Goal: Complete application form

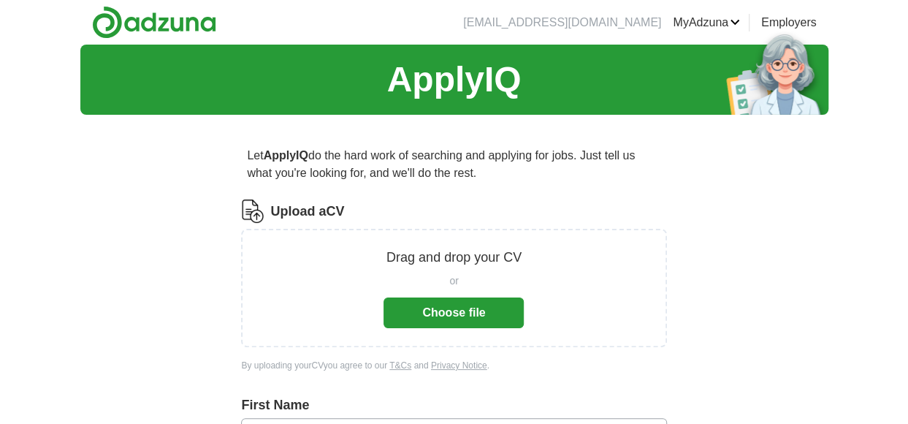
click at [450, 313] on button "Choose file" at bounding box center [453, 312] width 140 height 31
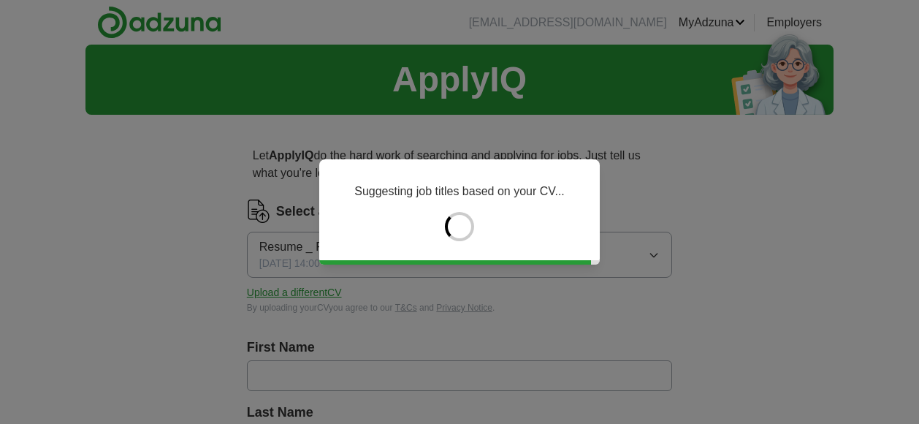
type input "******"
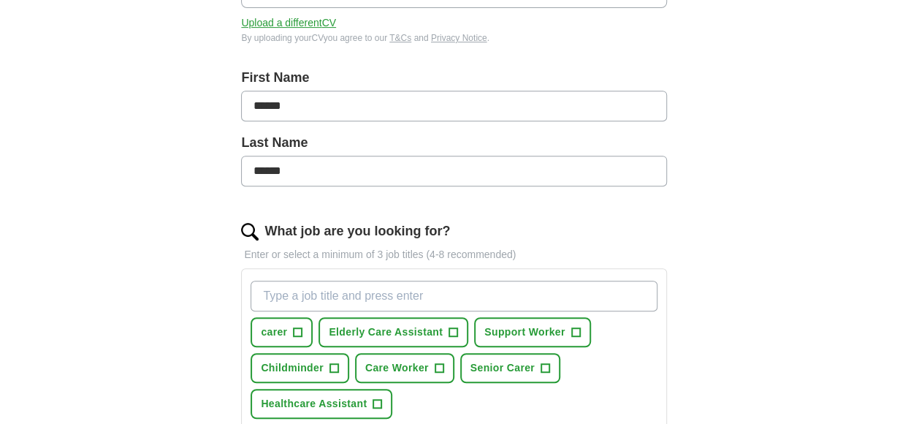
scroll to position [292, 0]
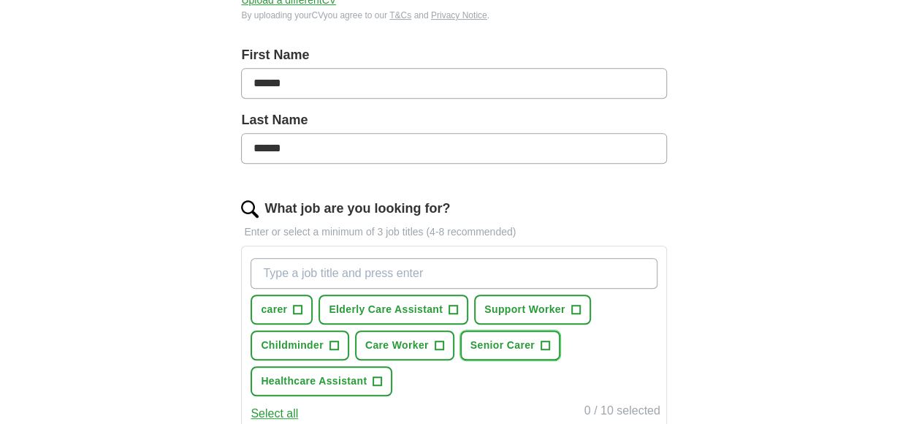
click at [544, 340] on span "+" at bounding box center [544, 346] width 9 height 12
click at [291, 305] on button "carer +" at bounding box center [282, 309] width 62 height 30
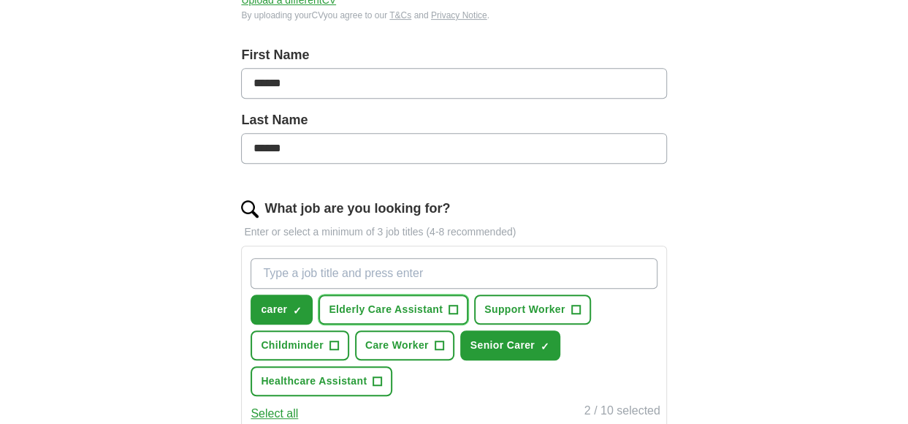
click at [451, 306] on span "+" at bounding box center [453, 310] width 9 height 12
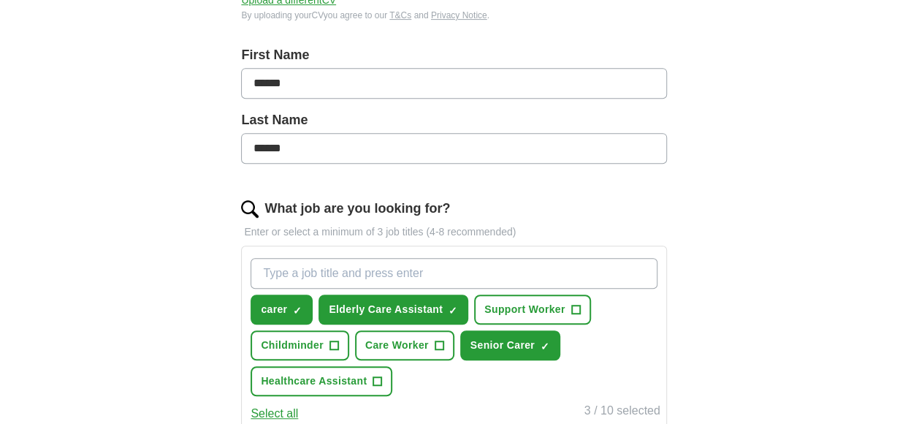
click at [286, 273] on input "What job are you looking for?" at bounding box center [454, 273] width 406 height 31
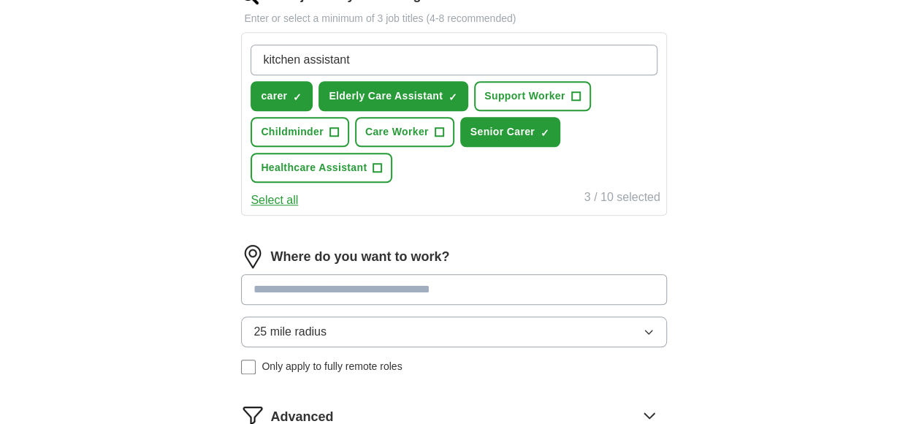
scroll to position [584, 0]
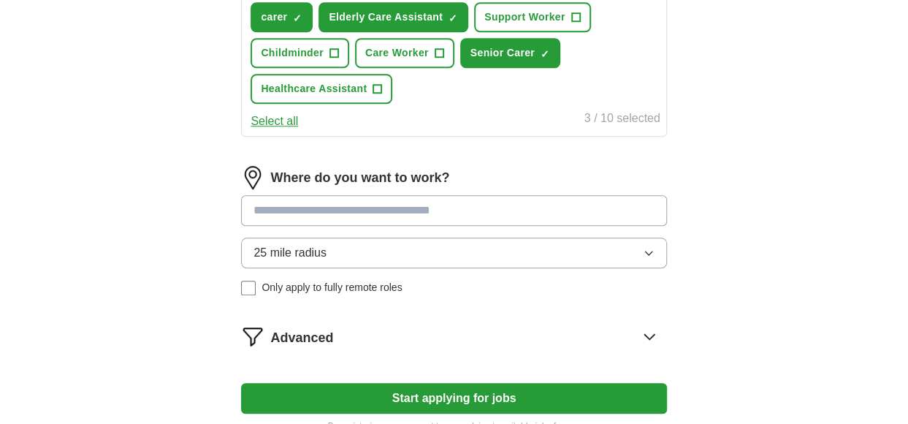
type input "kitchen assistant"
click at [283, 211] on input at bounding box center [453, 210] width 425 height 31
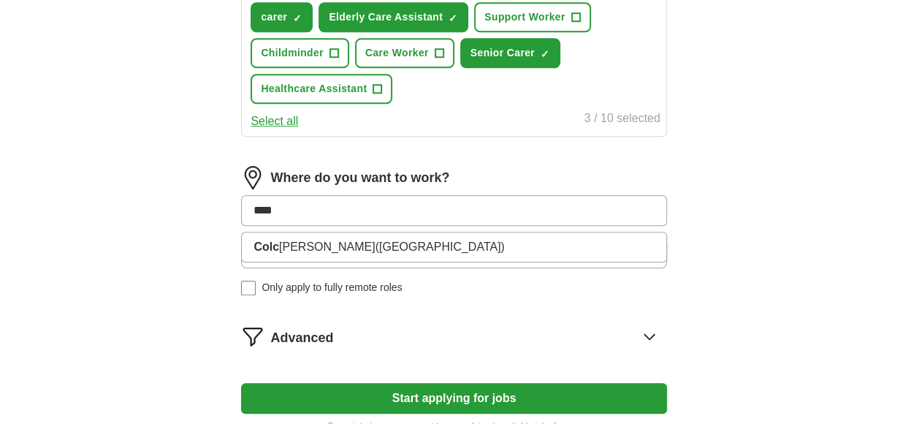
type input "*****"
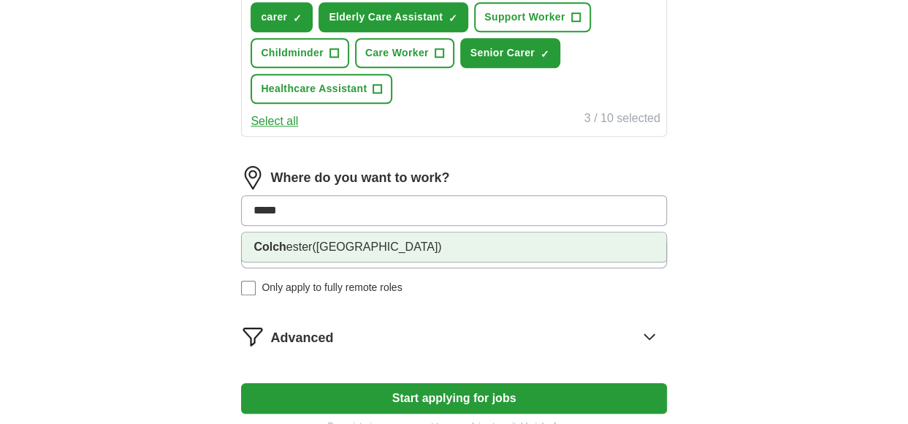
click at [313, 245] on li "Colch ester ([GEOGRAPHIC_DATA])" at bounding box center [454, 246] width 424 height 29
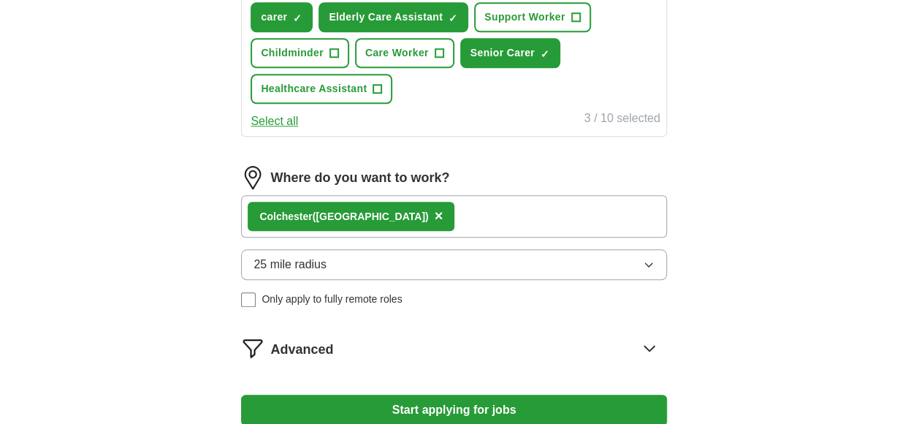
click at [651, 259] on icon "button" at bounding box center [649, 265] width 12 height 12
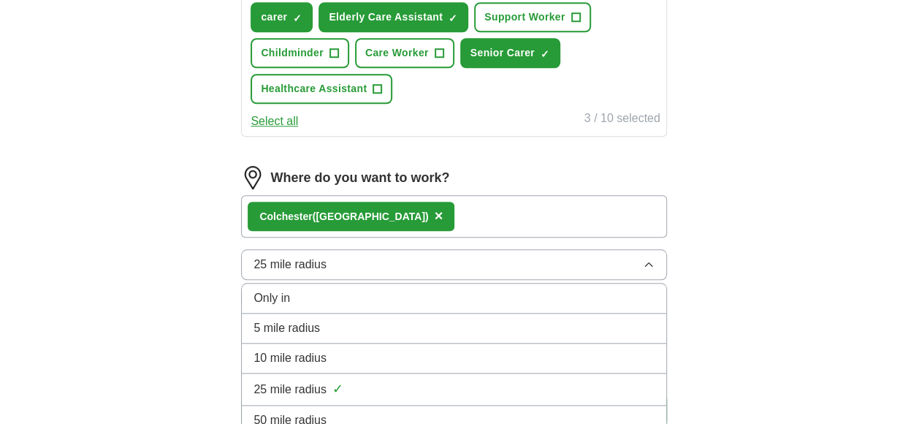
click at [323, 353] on span "10 mile radius" at bounding box center [289, 358] width 73 height 18
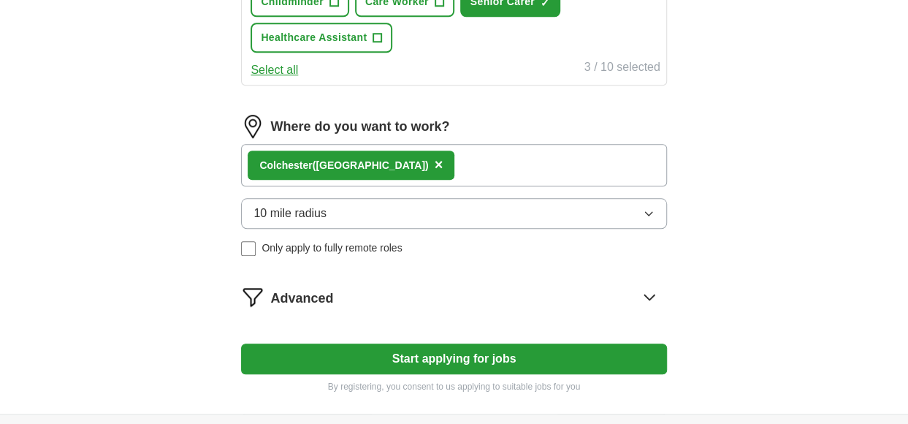
scroll to position [657, 0]
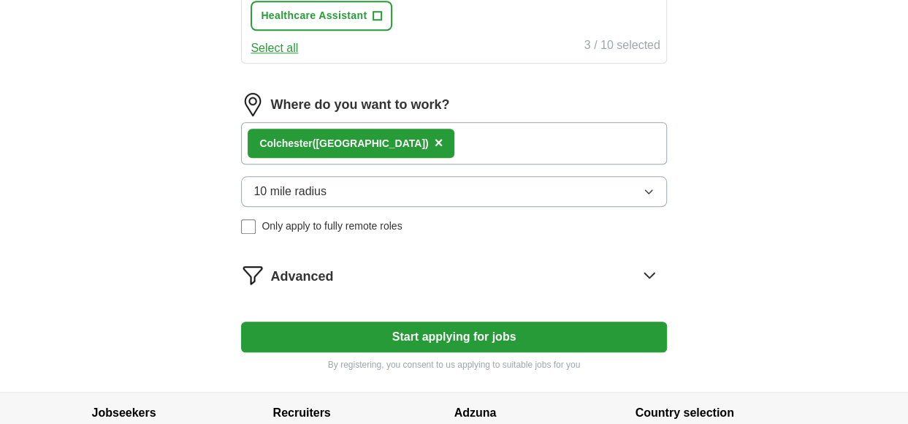
click at [640, 268] on icon at bounding box center [649, 274] width 23 height 23
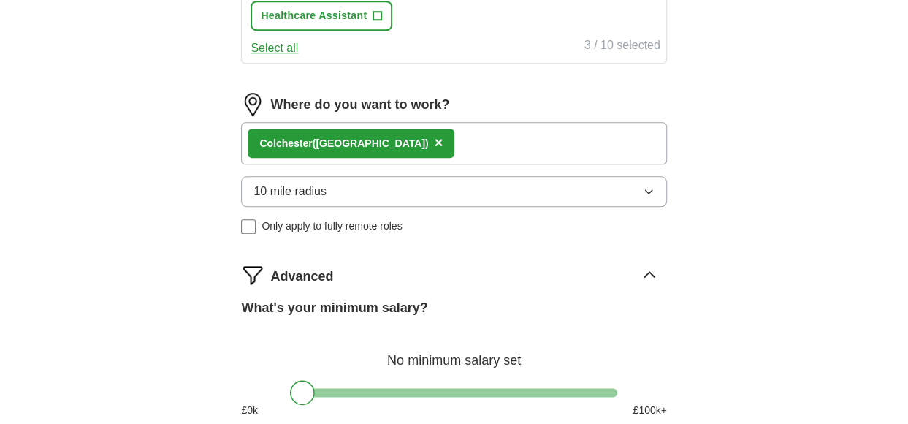
click at [640, 268] on icon at bounding box center [649, 274] width 23 height 23
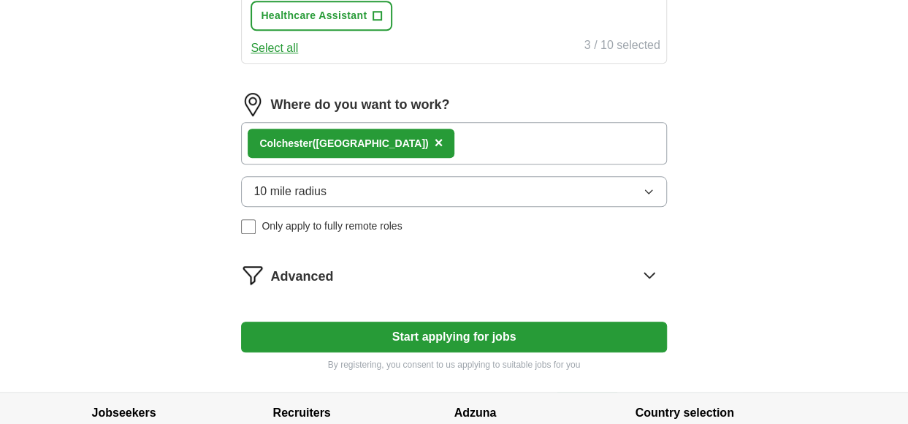
click at [444, 335] on button "Start applying for jobs" at bounding box center [453, 336] width 425 height 31
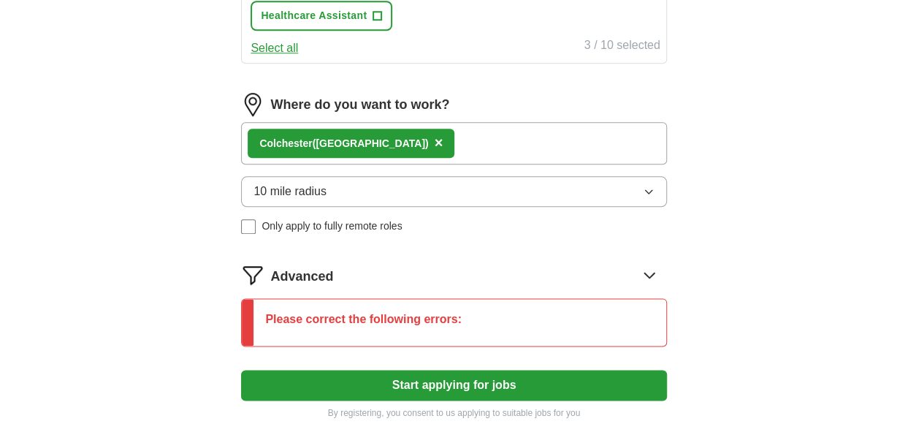
click at [650, 272] on icon at bounding box center [648, 274] width 9 height 5
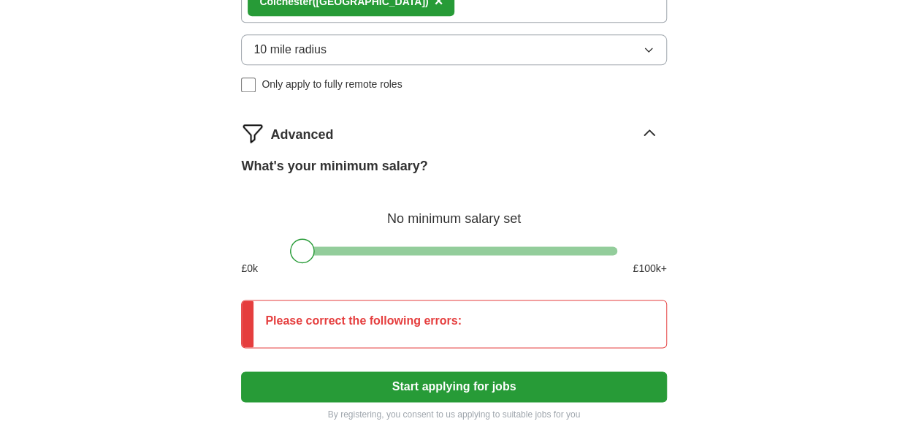
scroll to position [873, 0]
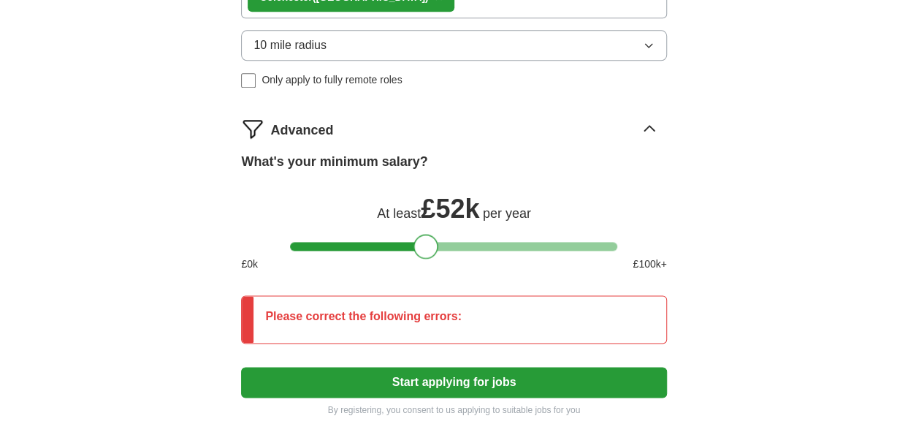
click at [426, 242] on div at bounding box center [453, 246] width 327 height 9
click at [356, 242] on div at bounding box center [453, 246] width 327 height 9
click at [317, 242] on div at bounding box center [453, 246] width 327 height 9
click at [413, 381] on button "Start applying for jobs" at bounding box center [453, 382] width 425 height 31
click at [418, 296] on div "Please correct the following errors:" at bounding box center [363, 319] width 220 height 47
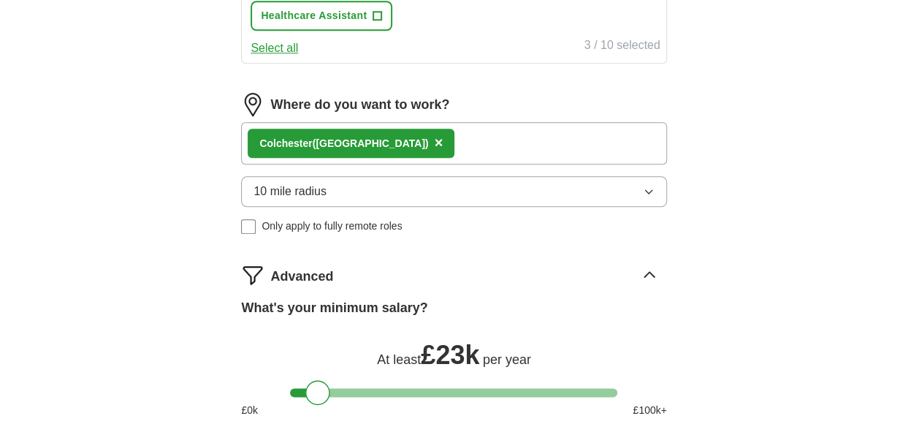
scroll to position [435, 0]
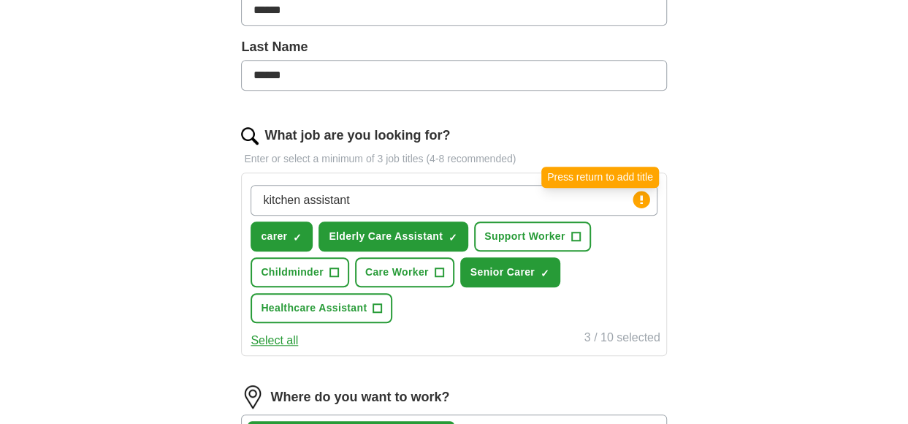
click at [641, 196] on icon at bounding box center [641, 199] width 3 height 9
click at [431, 201] on input "kitchen assistant" at bounding box center [454, 200] width 406 height 31
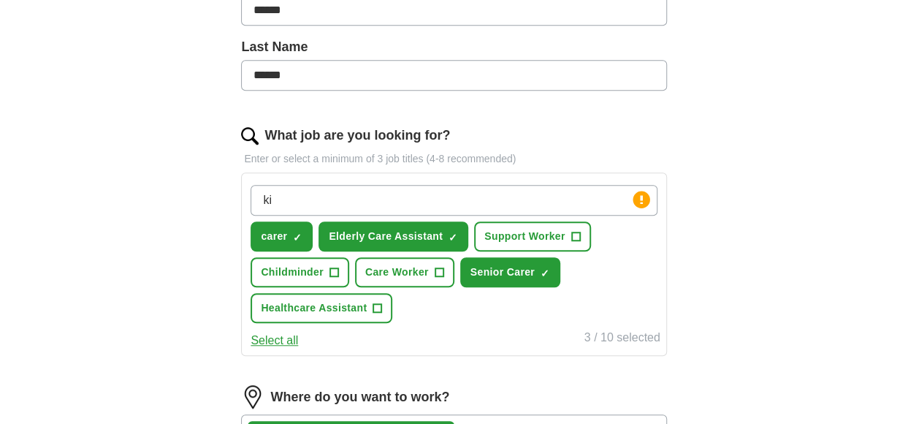
type input "k"
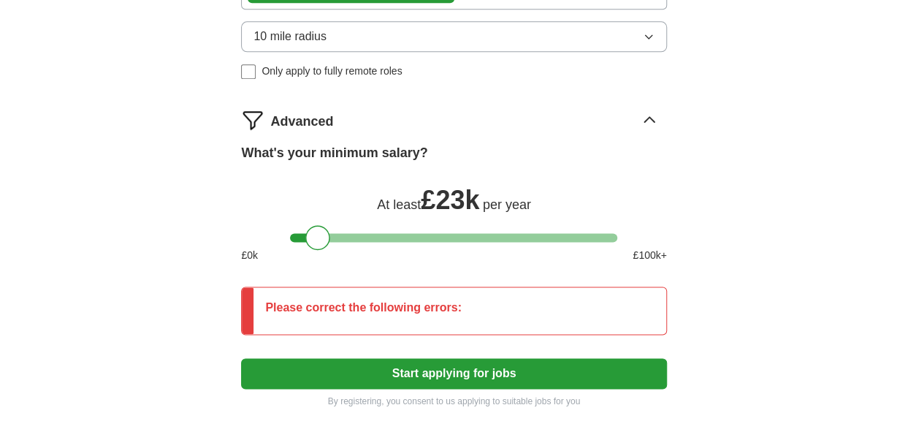
scroll to position [947, 0]
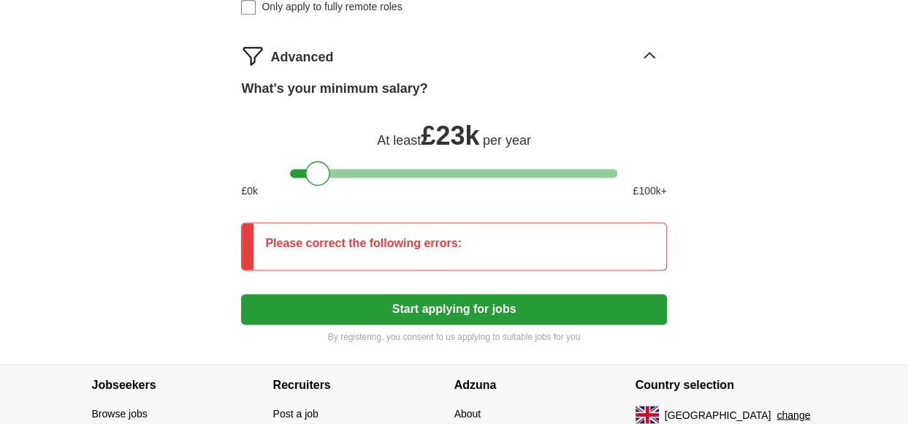
click at [399, 297] on button "Start applying for jobs" at bounding box center [453, 309] width 425 height 31
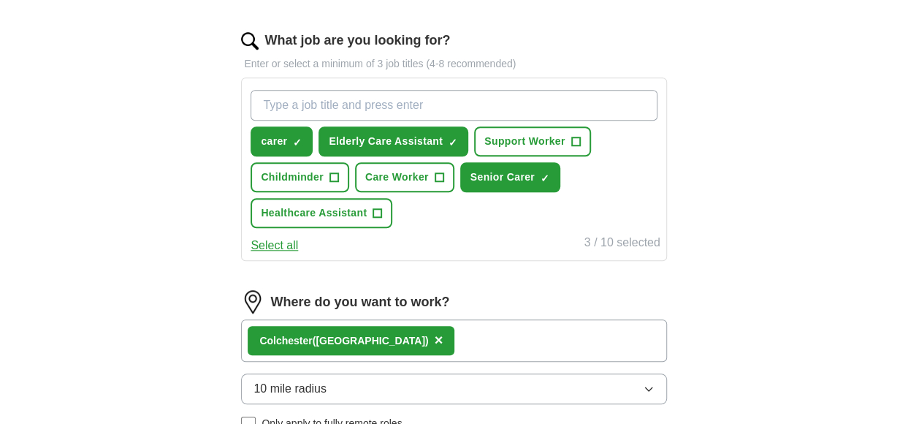
scroll to position [508, 0]
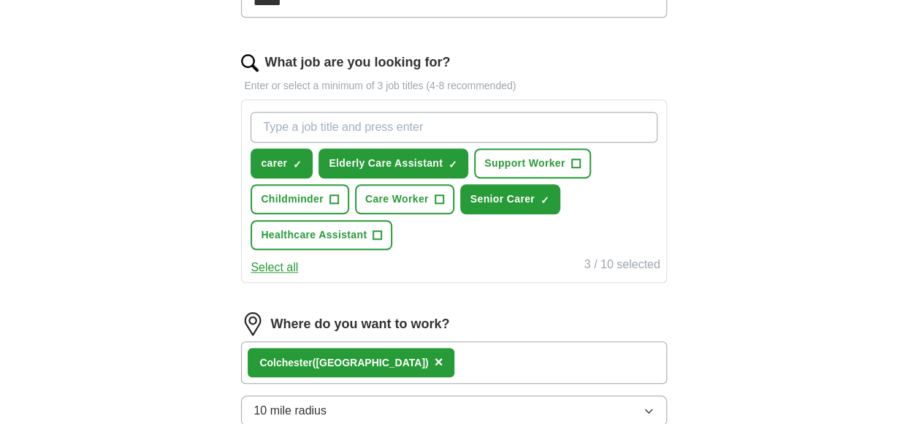
click at [266, 265] on button "Select all" at bounding box center [274, 268] width 47 height 18
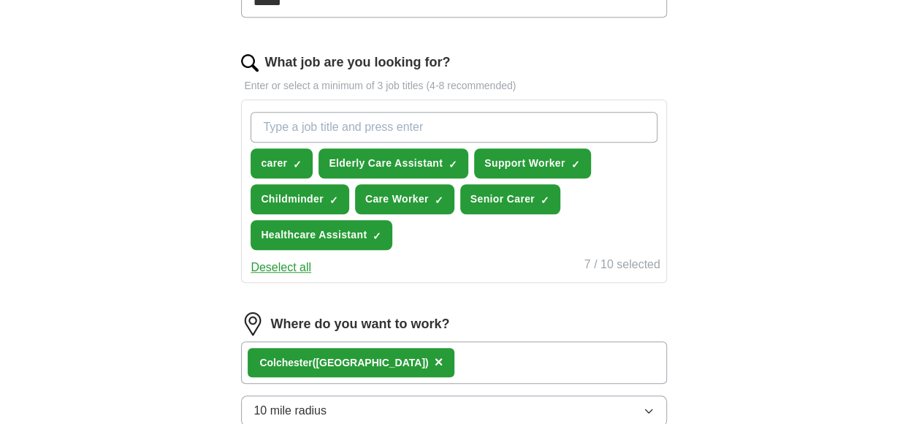
click at [275, 126] on input "What job are you looking for?" at bounding box center [454, 127] width 406 height 31
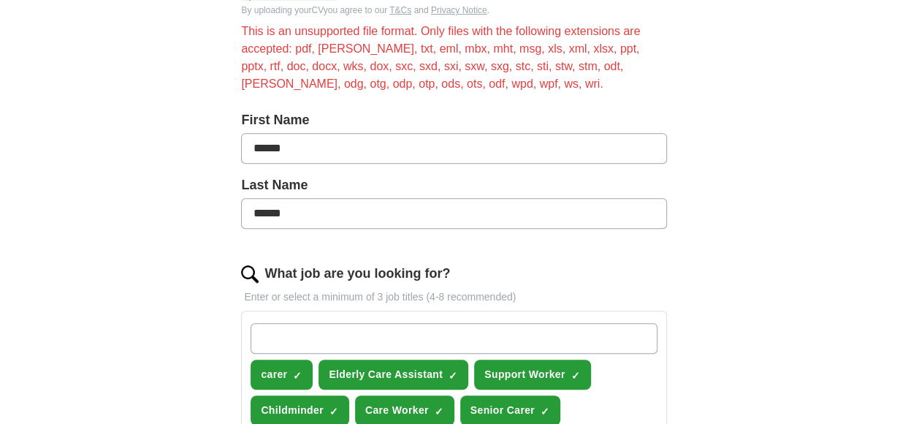
scroll to position [216, 0]
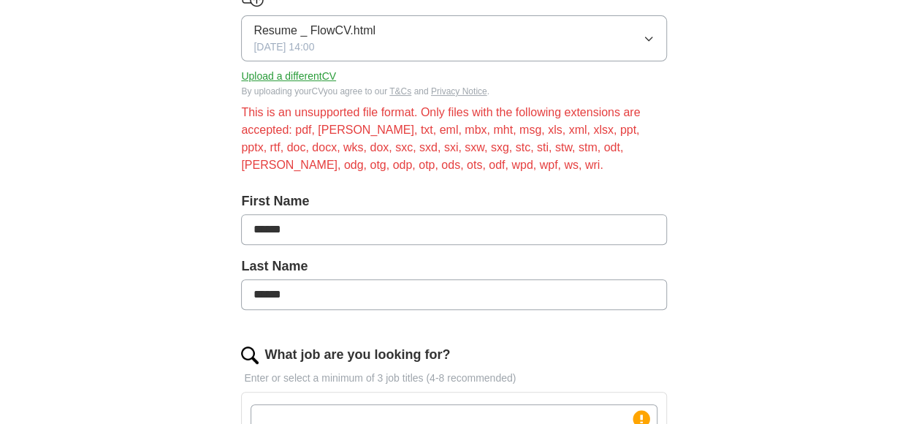
click at [312, 74] on button "Upload a different CV" at bounding box center [288, 76] width 95 height 15
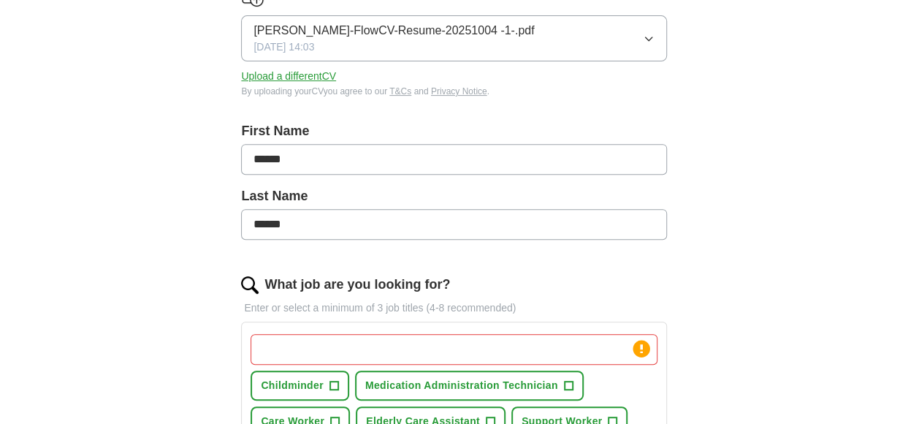
click at [278, 349] on input "What job are you looking for?" at bounding box center [454, 349] width 406 height 31
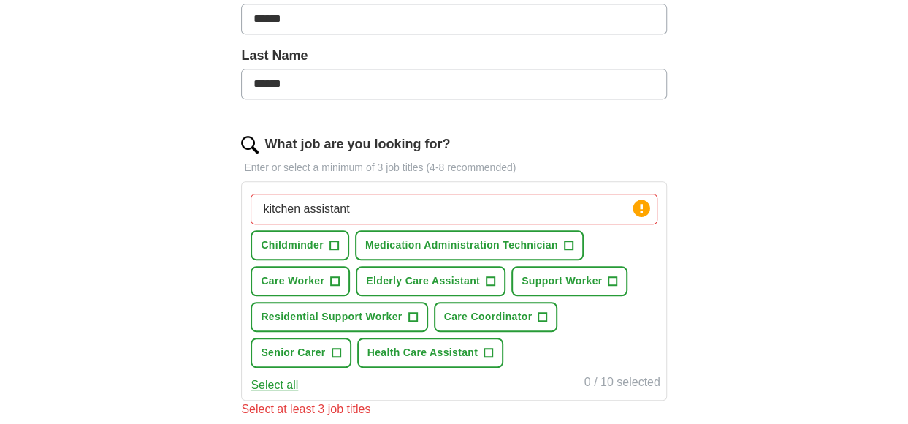
scroll to position [362, 0]
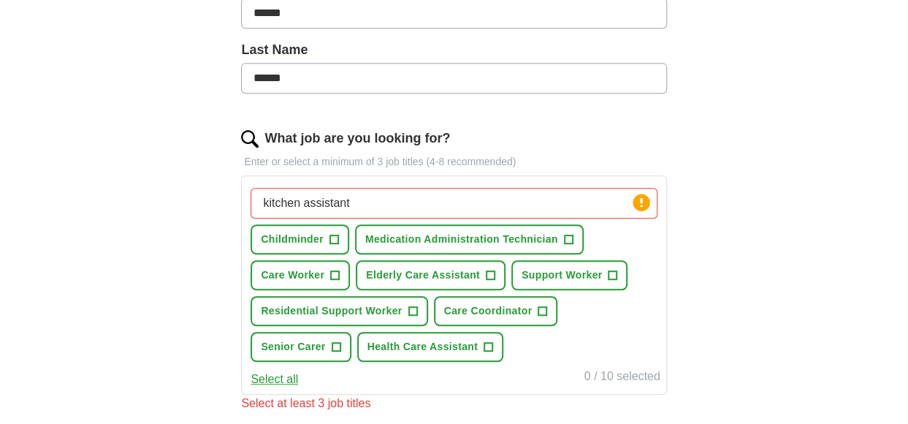
type input "kitchen assistant"
click at [336, 269] on span "+" at bounding box center [335, 275] width 9 height 12
click at [492, 269] on span "+" at bounding box center [490, 275] width 9 height 12
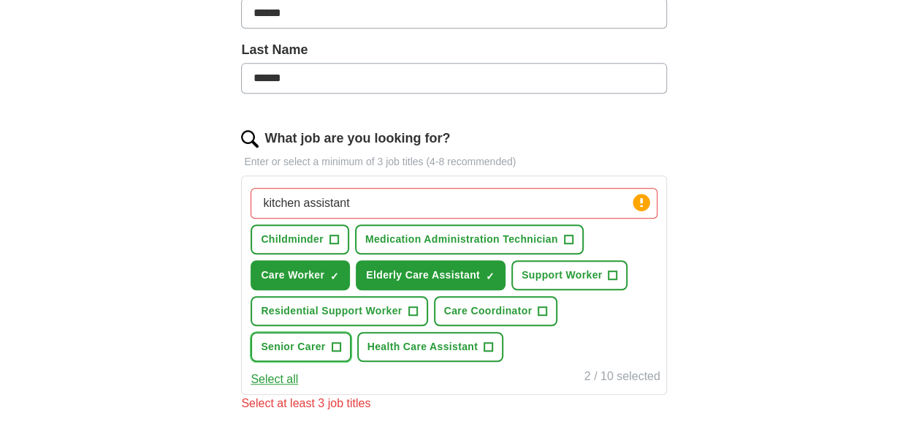
click at [334, 341] on span "+" at bounding box center [336, 347] width 9 height 12
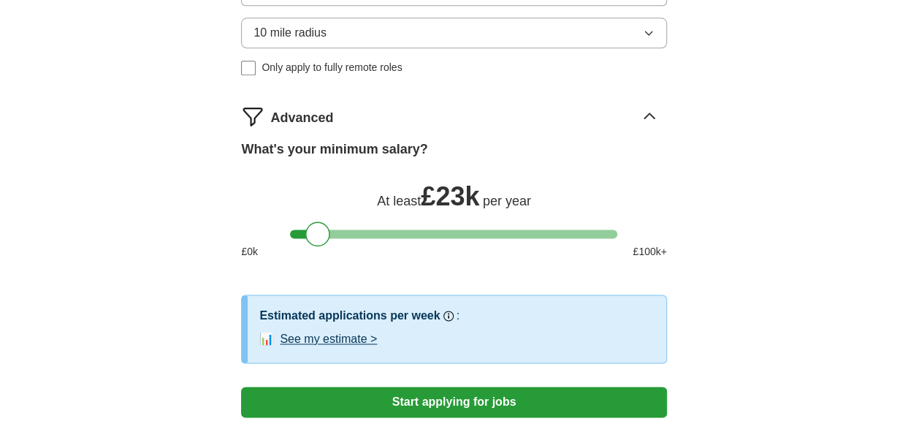
scroll to position [873, 0]
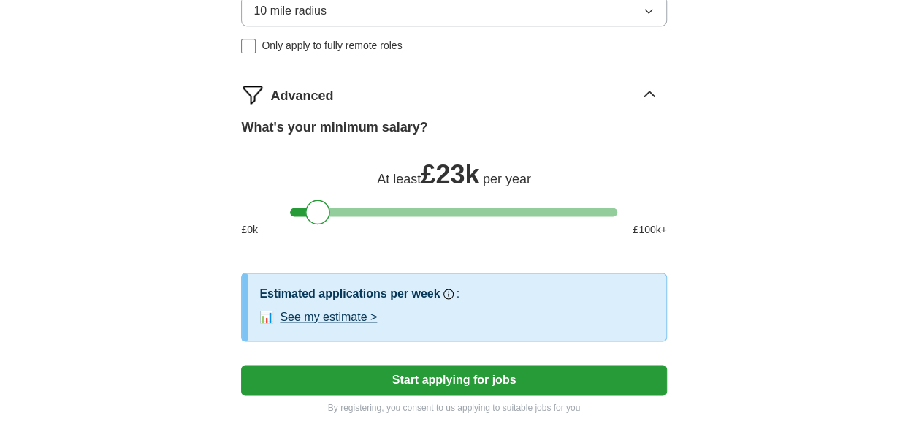
click at [332, 313] on button "See my estimate >" at bounding box center [328, 317] width 97 height 18
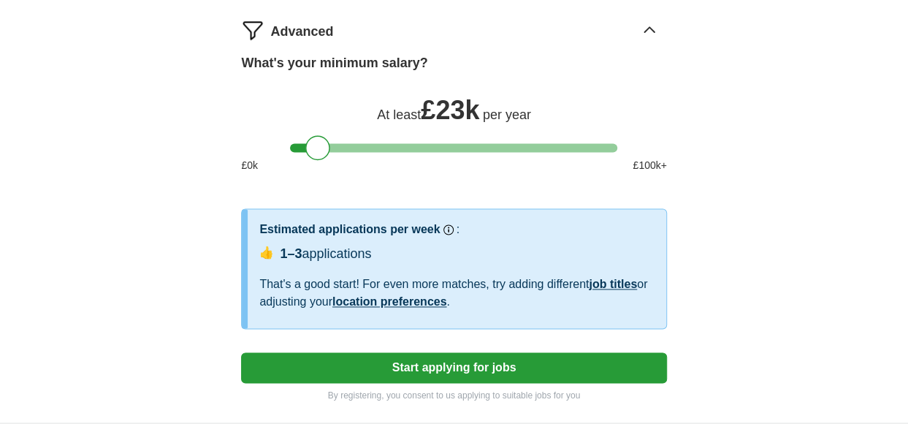
scroll to position [1093, 0]
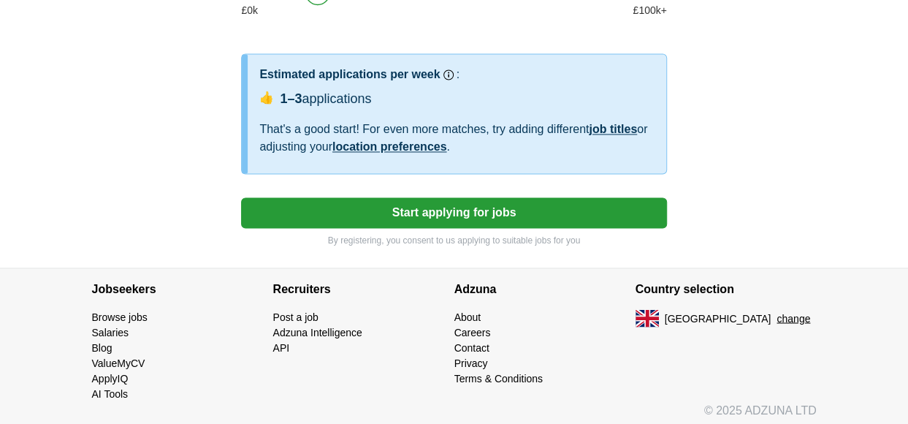
click at [410, 202] on button "Start applying for jobs" at bounding box center [453, 212] width 425 height 31
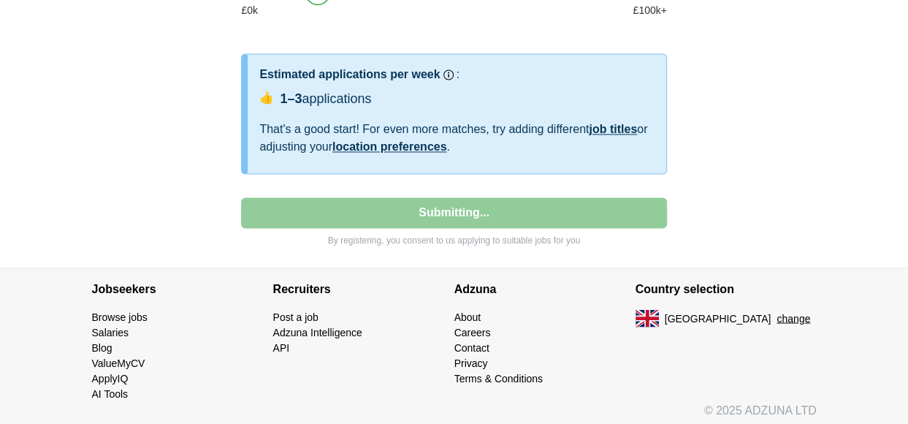
select select "**"
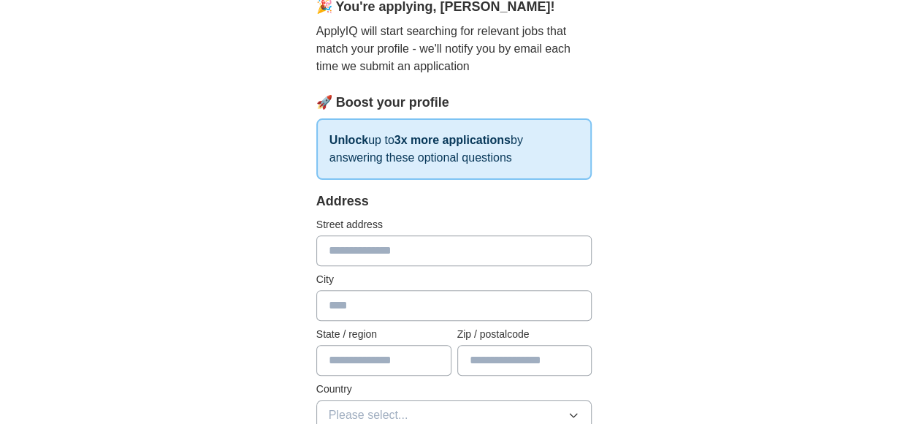
scroll to position [146, 0]
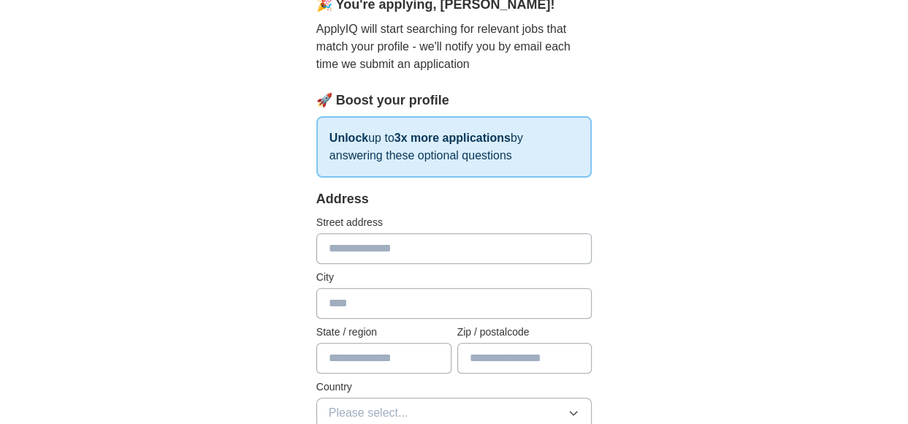
click at [372, 250] on input "text" at bounding box center [454, 248] width 276 height 31
type input "**********"
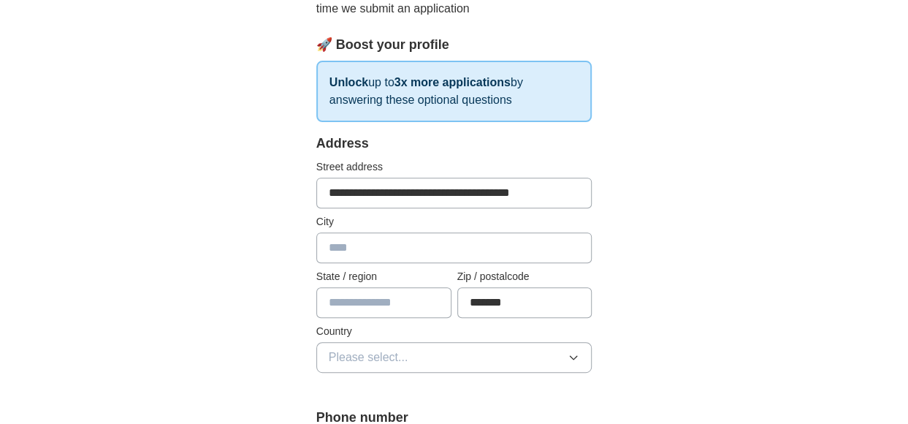
scroll to position [292, 0]
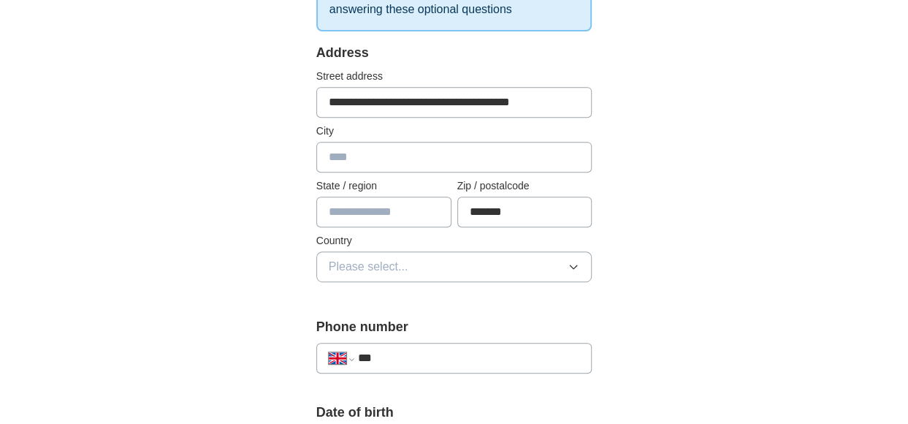
click at [511, 211] on input "*******" at bounding box center [524, 211] width 135 height 31
click at [519, 213] on input "*******" at bounding box center [524, 211] width 135 height 31
type input "*"
type input "*******"
click at [580, 274] on button "Please select..." at bounding box center [454, 266] width 276 height 31
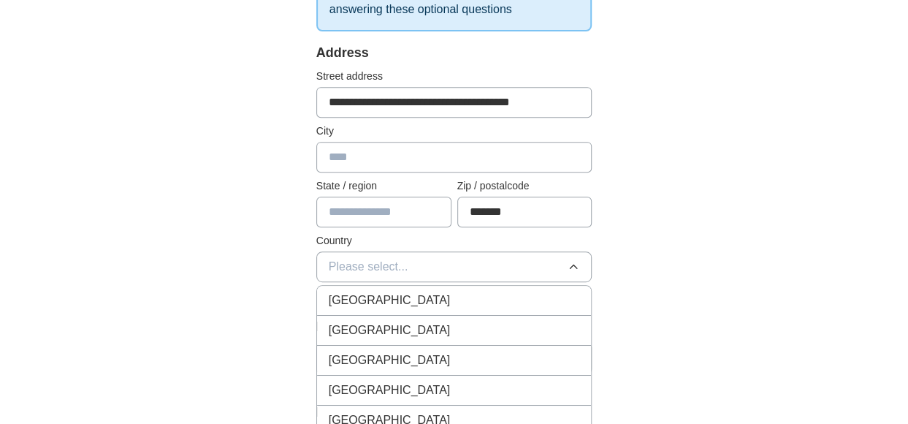
click at [432, 302] on div "[GEOGRAPHIC_DATA]" at bounding box center [454, 300] width 251 height 18
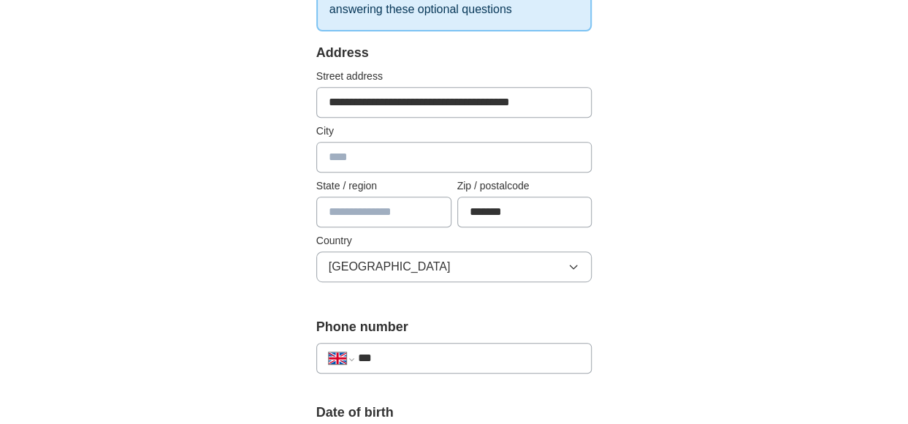
click at [405, 356] on input "***" at bounding box center [469, 358] width 222 height 18
type input "**********"
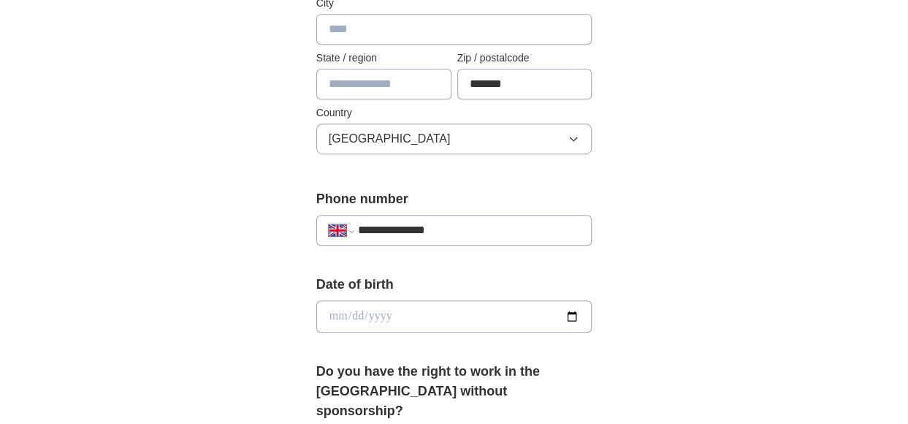
scroll to position [438, 0]
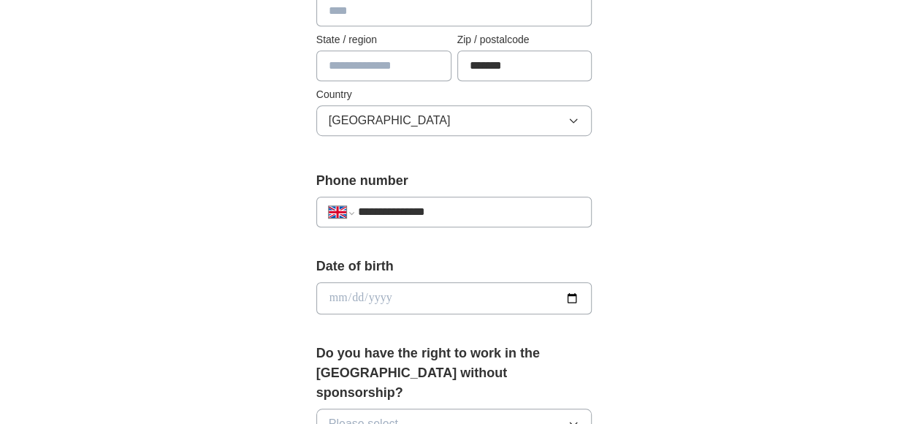
click at [392, 288] on input "date" at bounding box center [454, 298] width 276 height 32
click at [340, 294] on input "date" at bounding box center [454, 298] width 276 height 32
type input "**********"
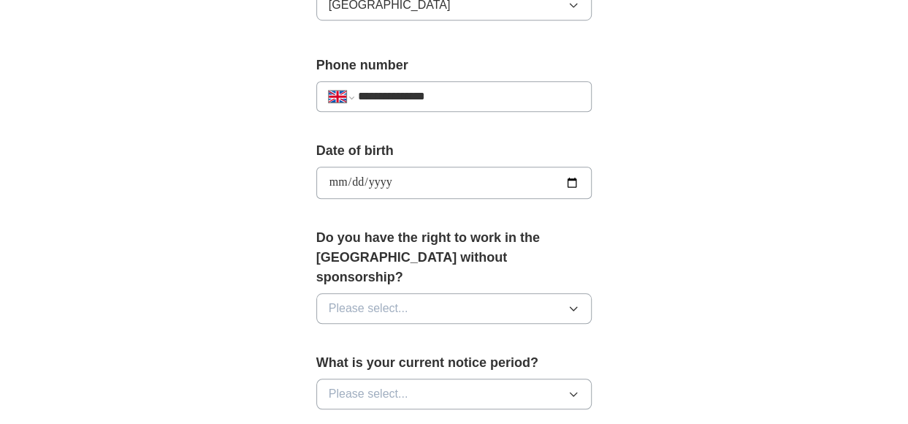
scroll to position [584, 0]
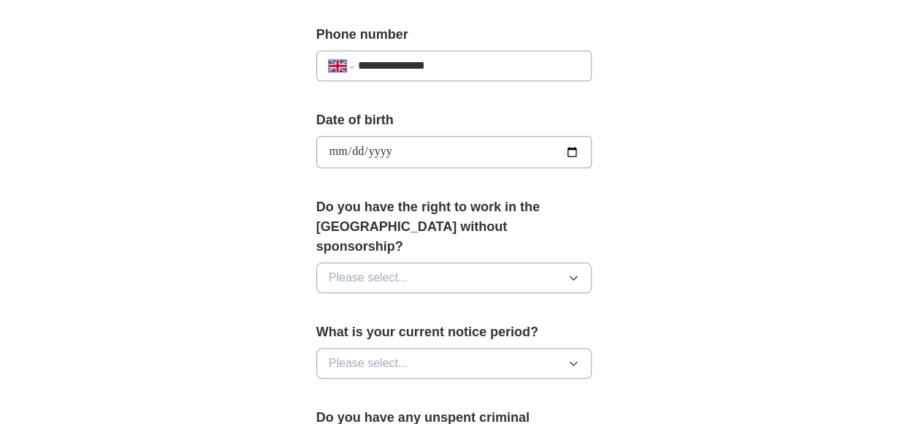
click at [577, 272] on icon "button" at bounding box center [573, 278] width 12 height 12
click at [412, 332] on div "No" at bounding box center [454, 341] width 251 height 18
click at [568, 357] on icon "button" at bounding box center [573, 363] width 12 height 12
click at [375, 388] on div "None" at bounding box center [454, 397] width 251 height 18
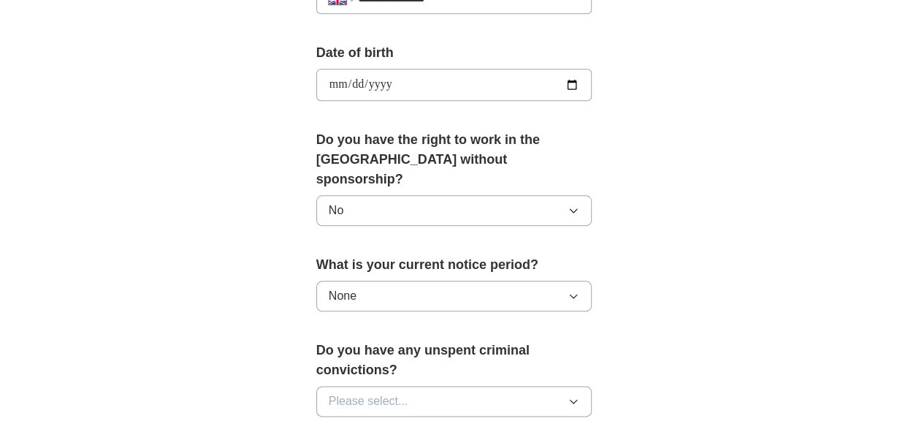
scroll to position [730, 0]
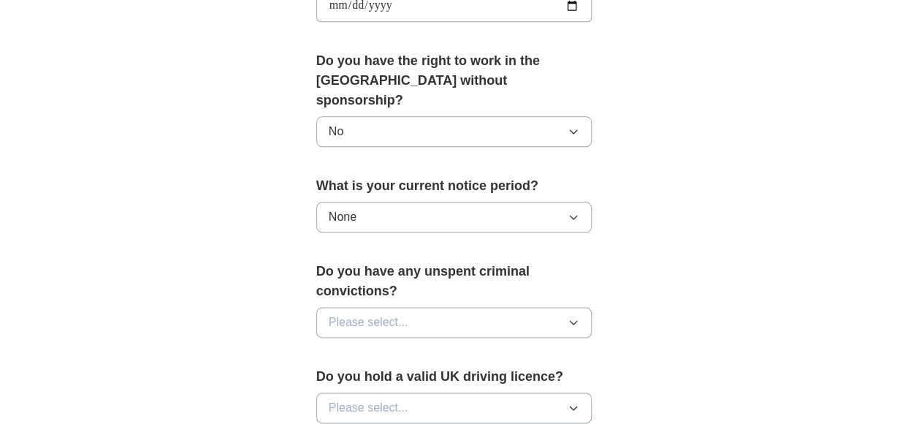
click at [570, 316] on icon "button" at bounding box center [573, 322] width 12 height 12
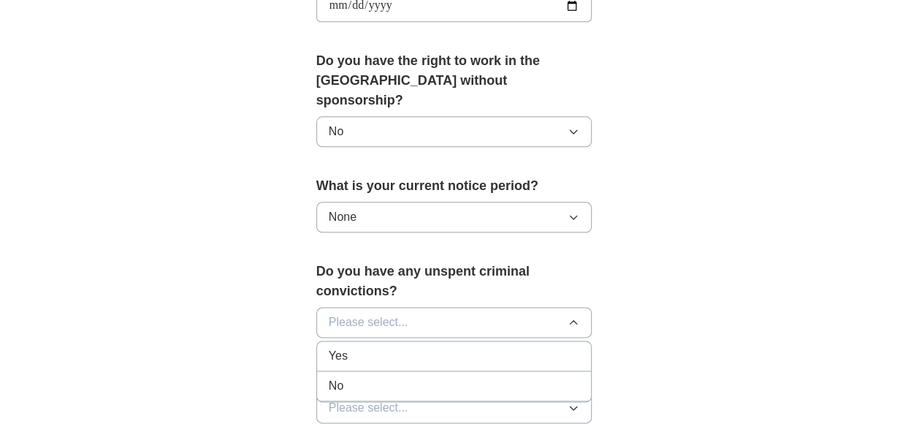
click at [362, 377] on div "No" at bounding box center [454, 386] width 251 height 18
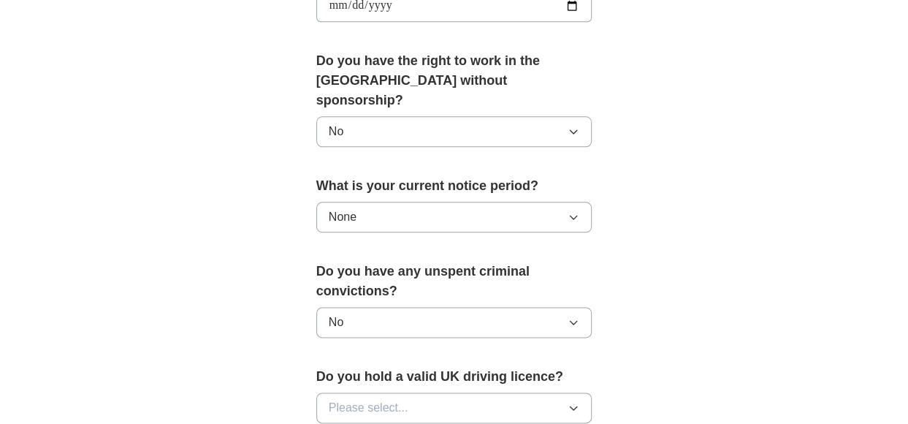
click at [573, 402] on icon "button" at bounding box center [573, 408] width 12 height 12
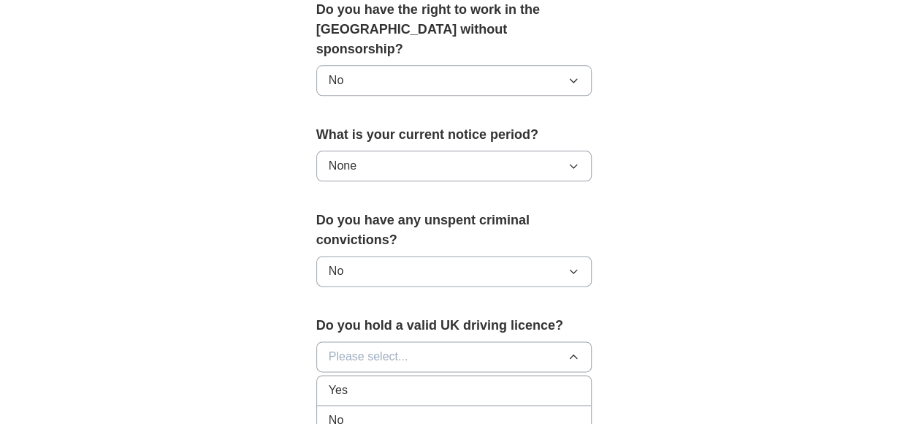
scroll to position [803, 0]
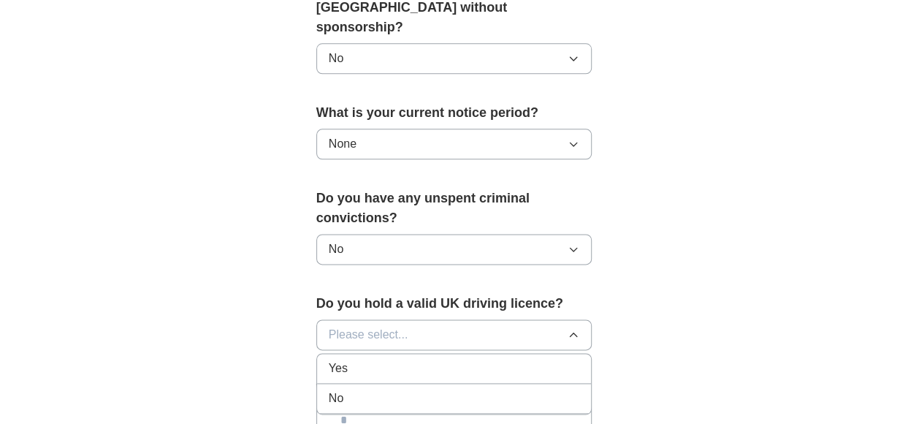
click at [381, 389] on div "No" at bounding box center [454, 398] width 251 height 18
click at [567, 405] on input "text" at bounding box center [454, 420] width 276 height 31
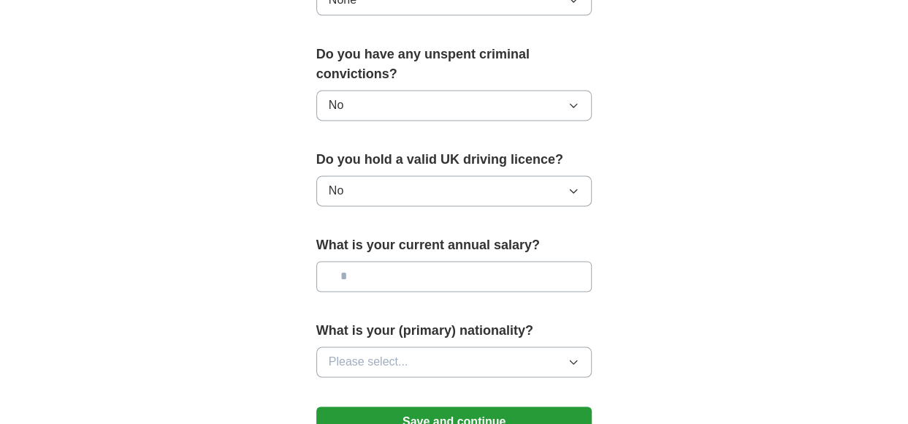
scroll to position [949, 0]
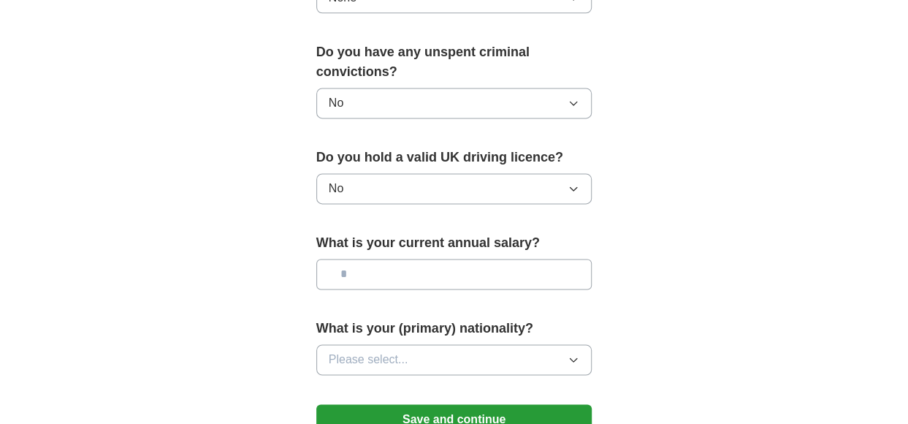
click at [462, 344] on button "Please select..." at bounding box center [454, 359] width 276 height 31
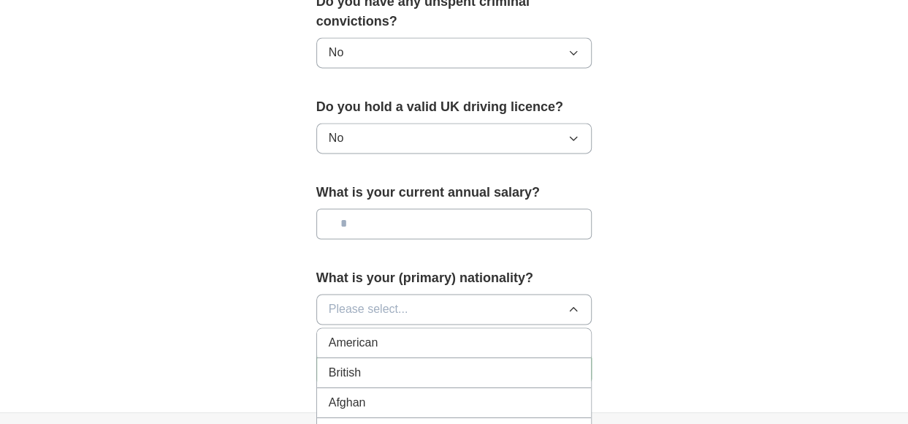
scroll to position [1022, 0]
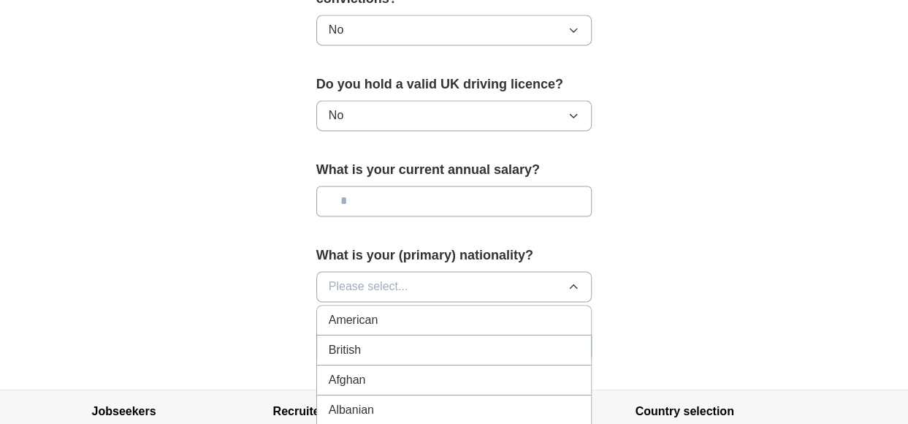
click at [460, 341] on div "British" at bounding box center [454, 350] width 251 height 18
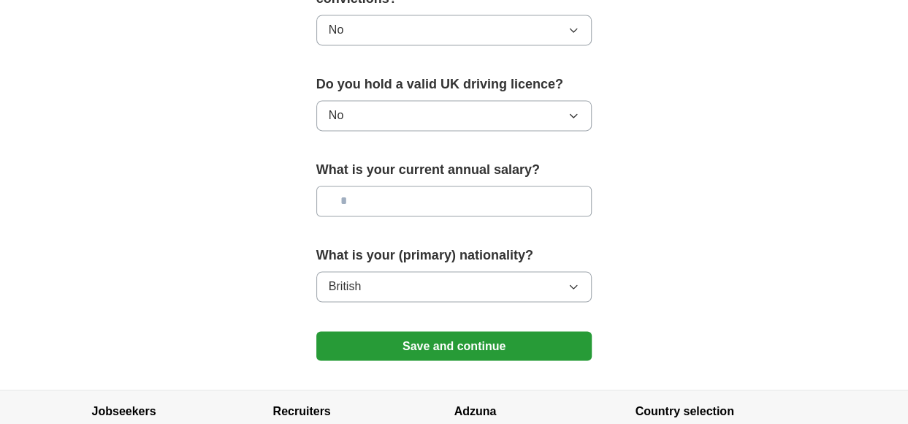
click at [459, 331] on button "Save and continue" at bounding box center [454, 345] width 276 height 29
